Goal: Task Accomplishment & Management: Manage account settings

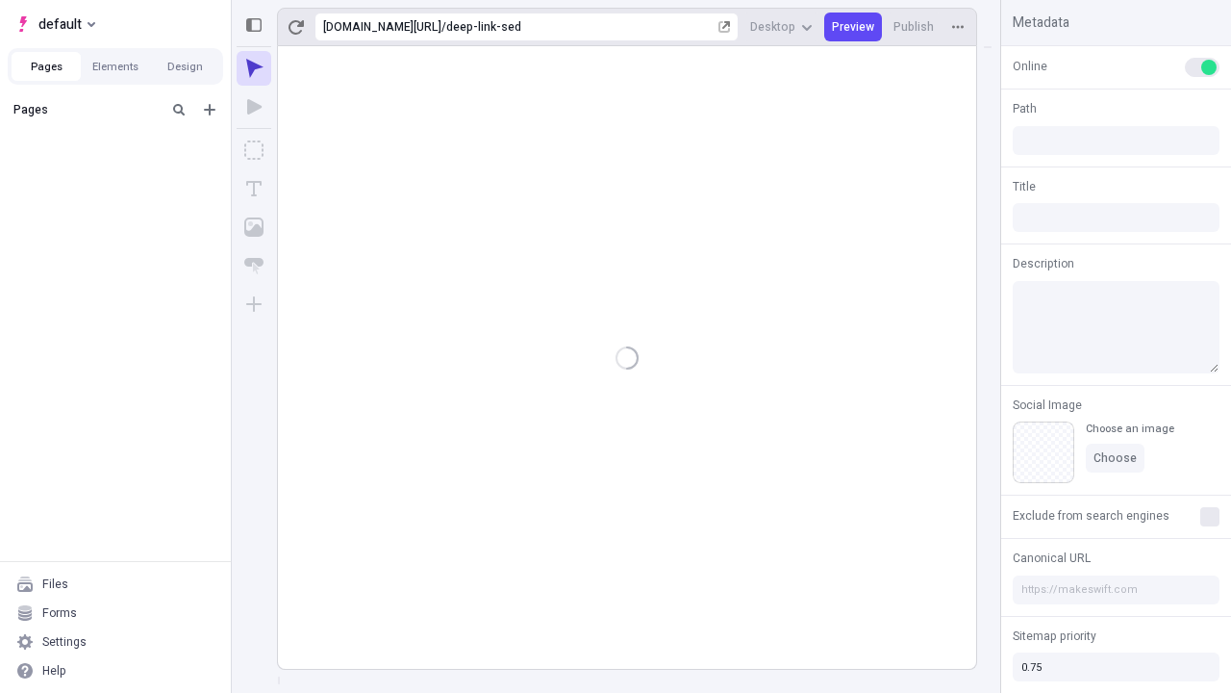
type input "/deep-link-sed"
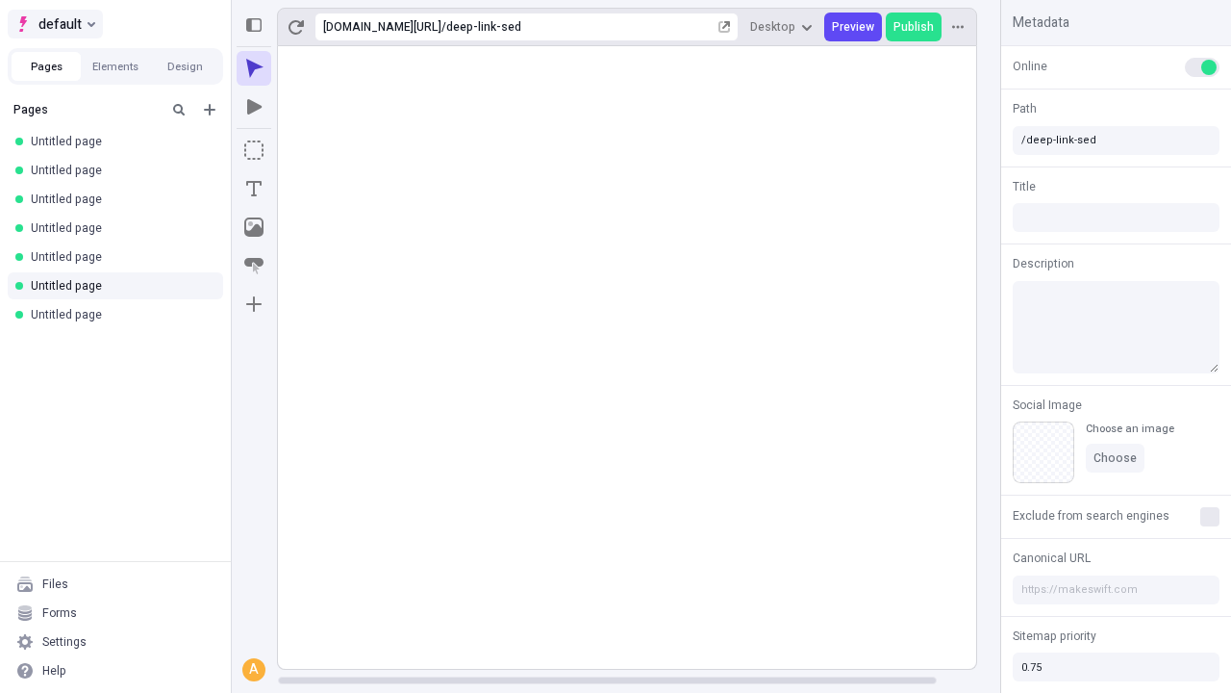
click at [54, 24] on span "default" at bounding box center [59, 24] width 43 height 23
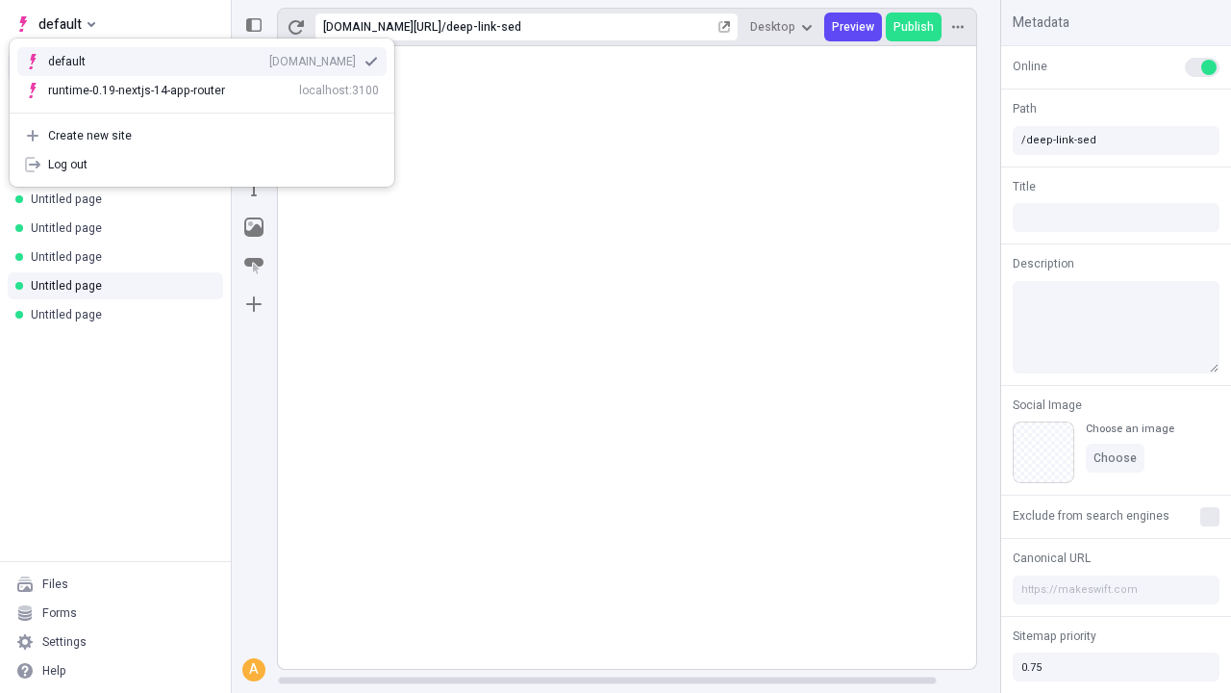
click at [202, 136] on div "Create new site" at bounding box center [213, 135] width 331 height 15
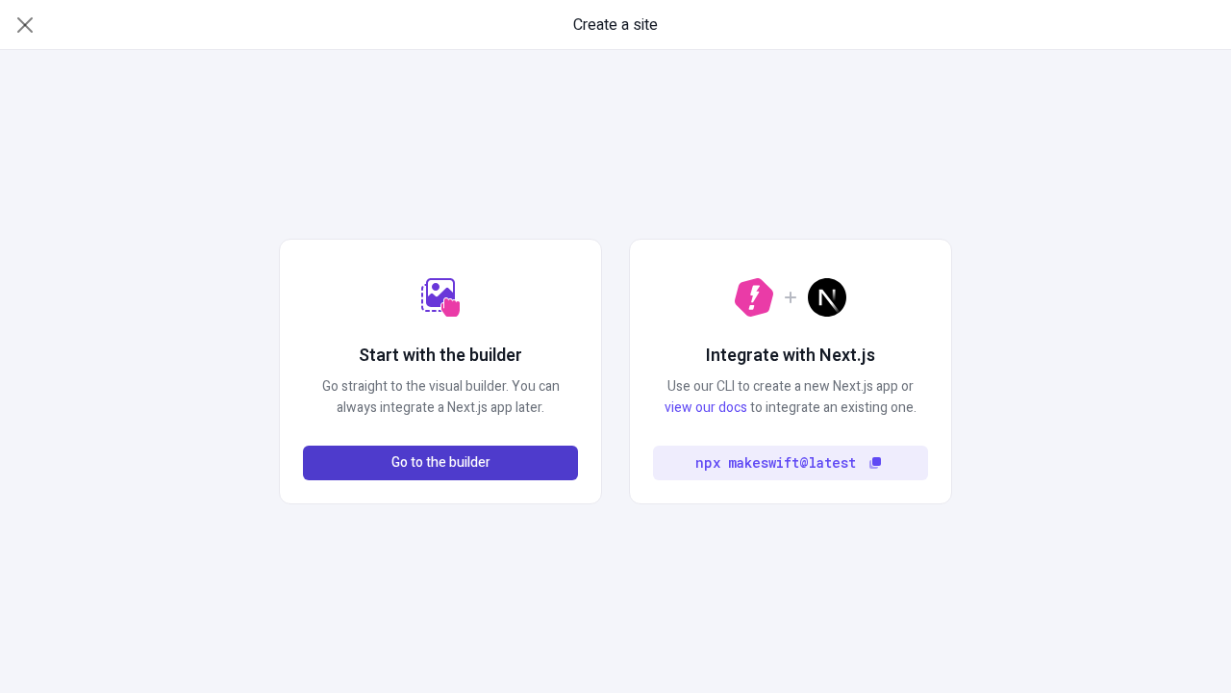
click at [441, 463] on span "Go to the builder" at bounding box center [441, 462] width 99 height 21
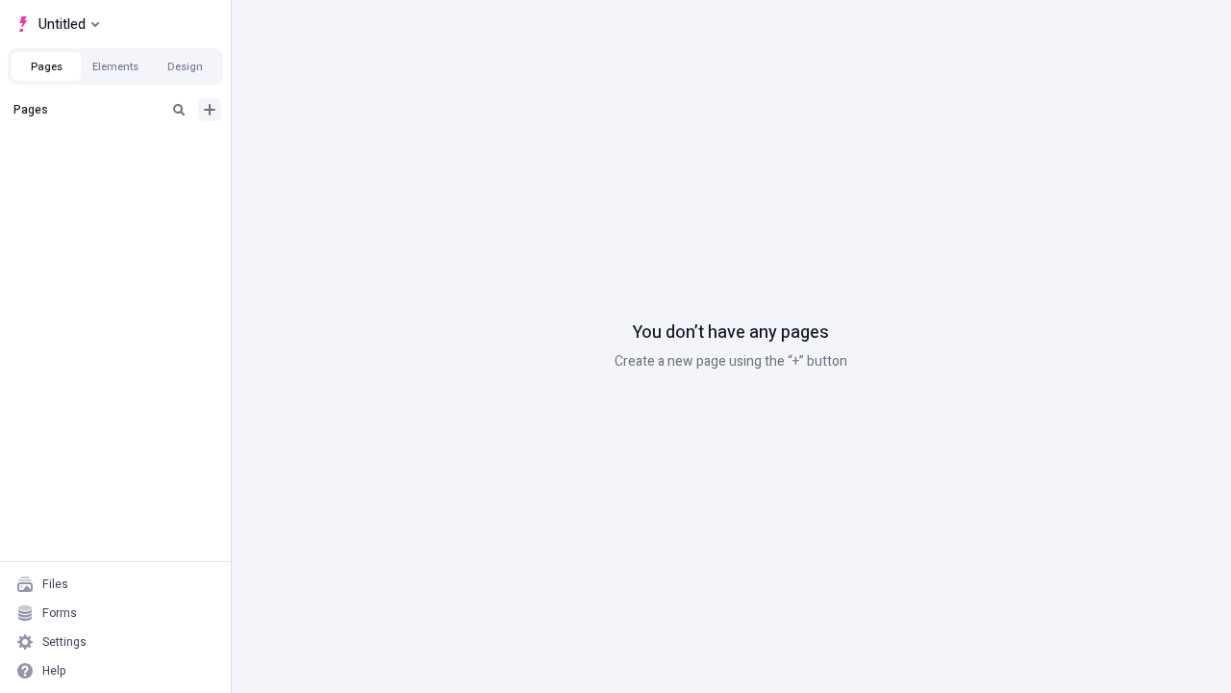
click at [210, 110] on icon "Add new" at bounding box center [210, 110] width 12 height 12
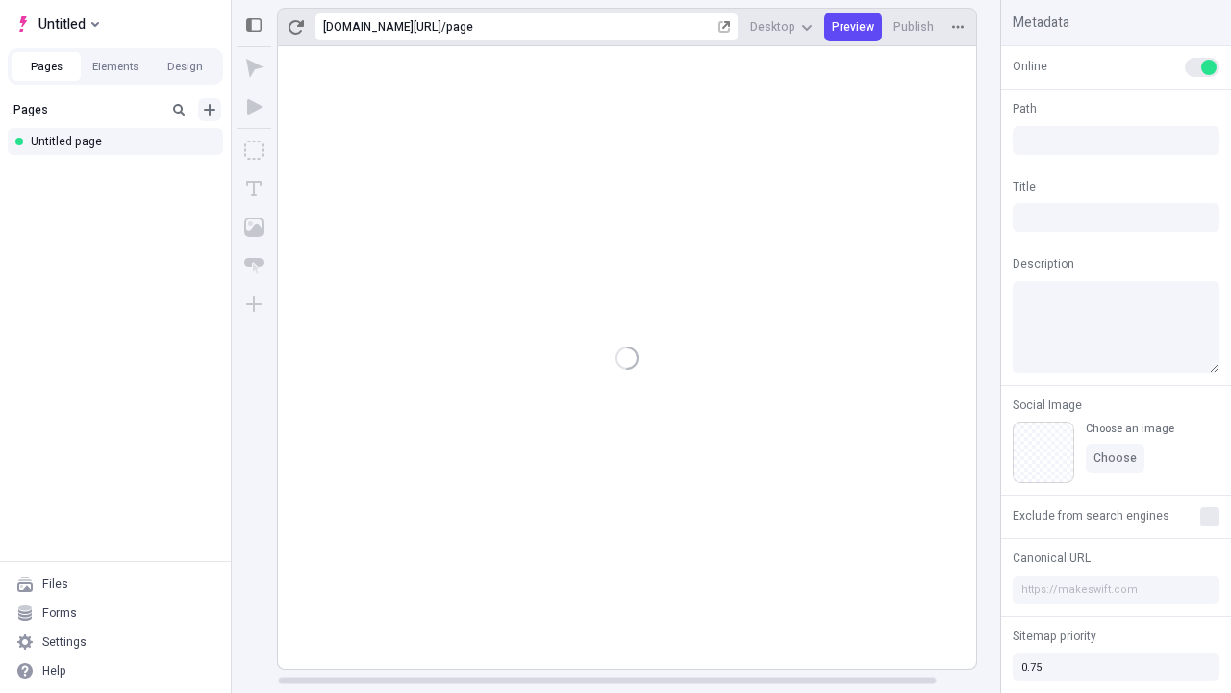
type input "/page"
click at [915, 27] on span "Publish" at bounding box center [914, 26] width 40 height 15
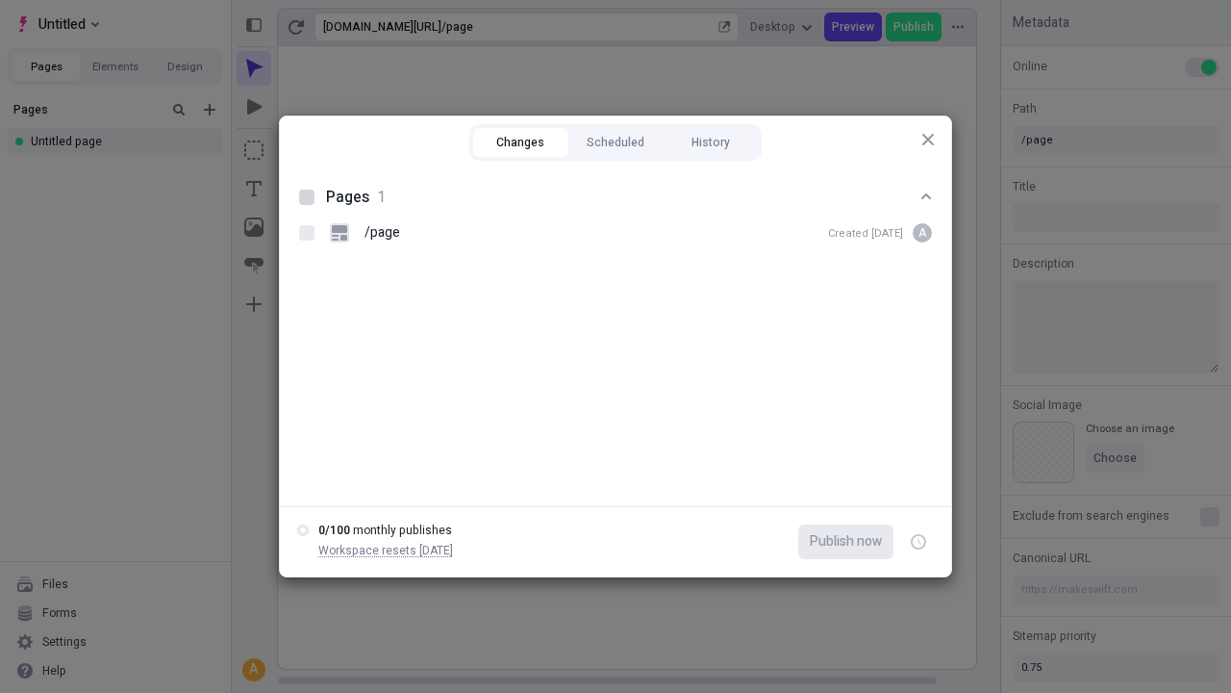
click at [520, 142] on button "Changes" at bounding box center [520, 142] width 95 height 29
click at [307, 197] on div at bounding box center [306, 197] width 15 height 15
checkbox input "true"
click at [919, 542] on icon "button" at bounding box center [920, 542] width 5 height 7
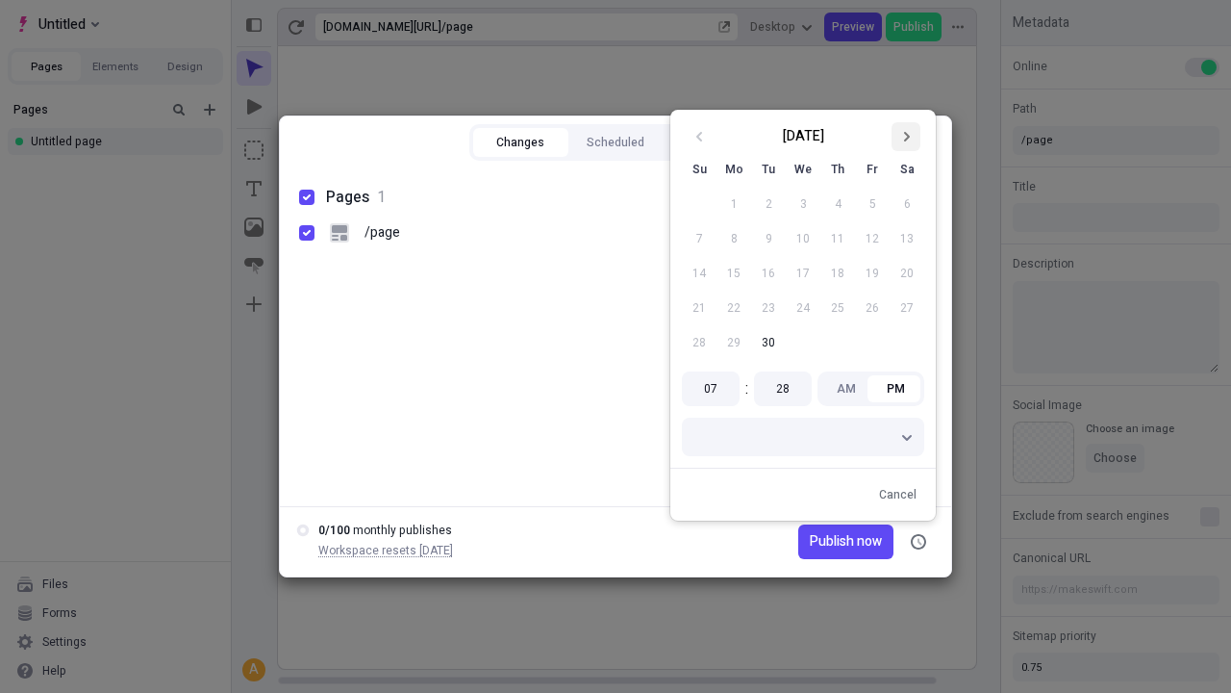
click at [906, 137] on icon "Go to next month" at bounding box center [906, 137] width 12 height 12
click at [803, 204] on button "1" at bounding box center [803, 204] width 35 height 35
click at [817, 542] on span "Publish now" at bounding box center [846, 541] width 72 height 21
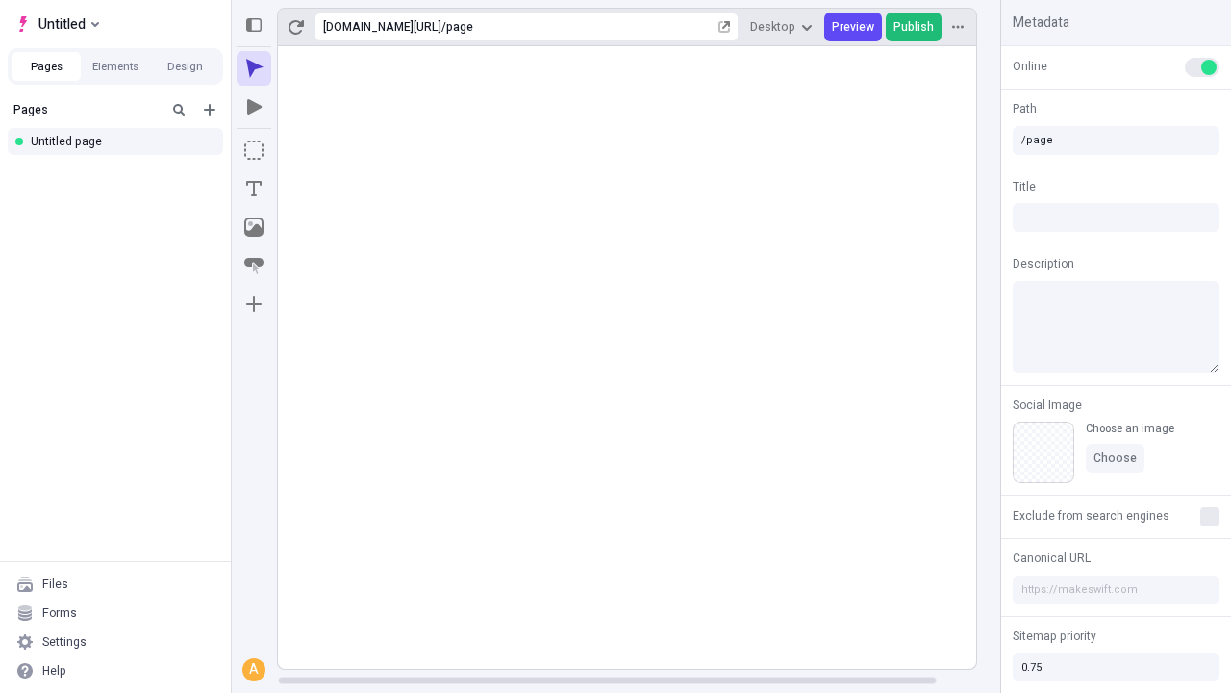
click at [915, 27] on span "Publish" at bounding box center [914, 26] width 40 height 15
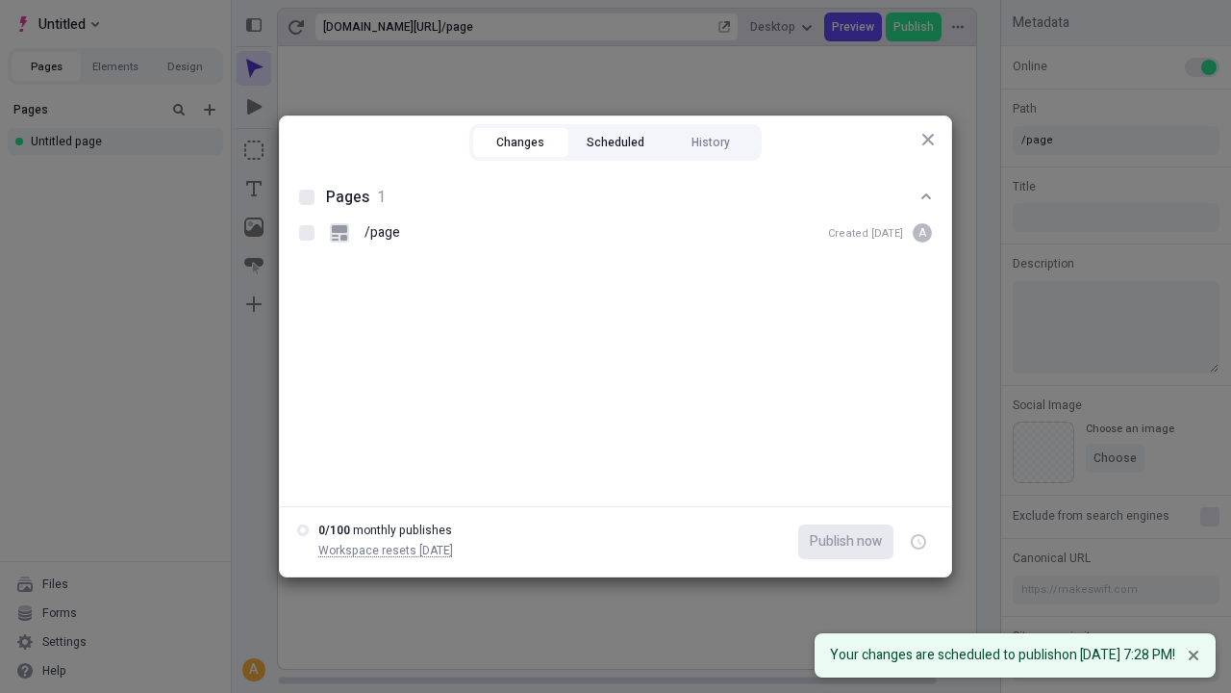
click at [616, 142] on button "Scheduled" at bounding box center [616, 142] width 95 height 29
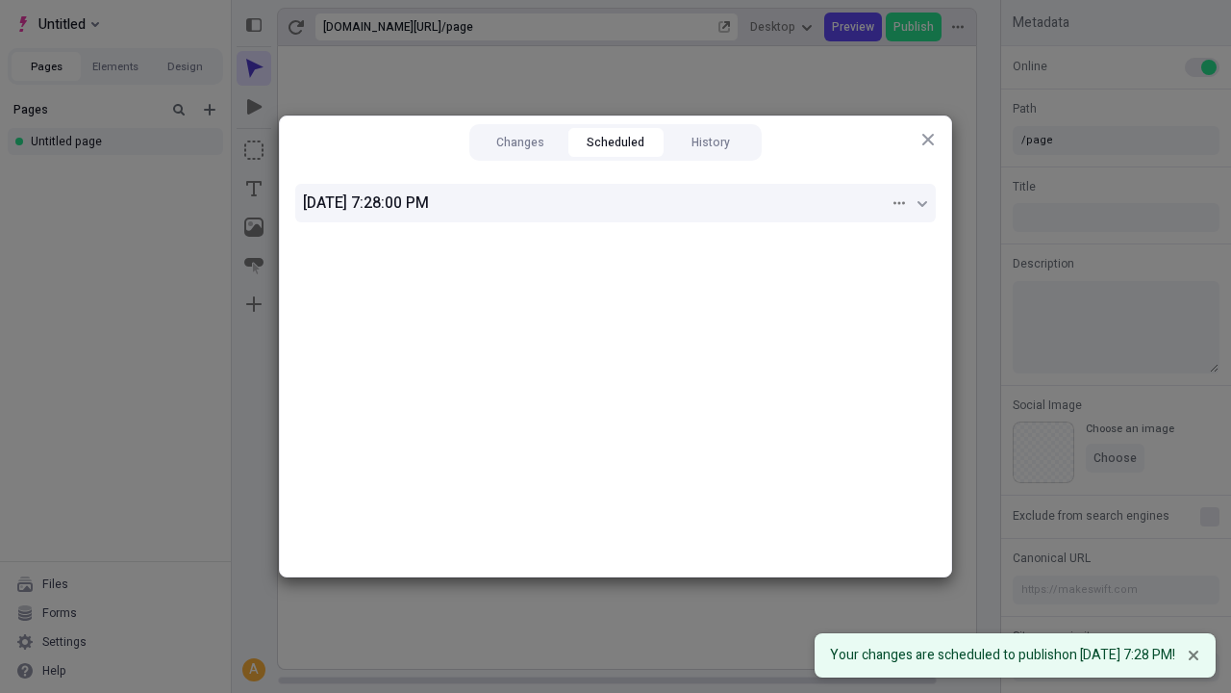
click at [616, 203] on div "10/1/2025, 7:28:00 PM" at bounding box center [596, 202] width 587 height 23
